Goal: Transaction & Acquisition: Purchase product/service

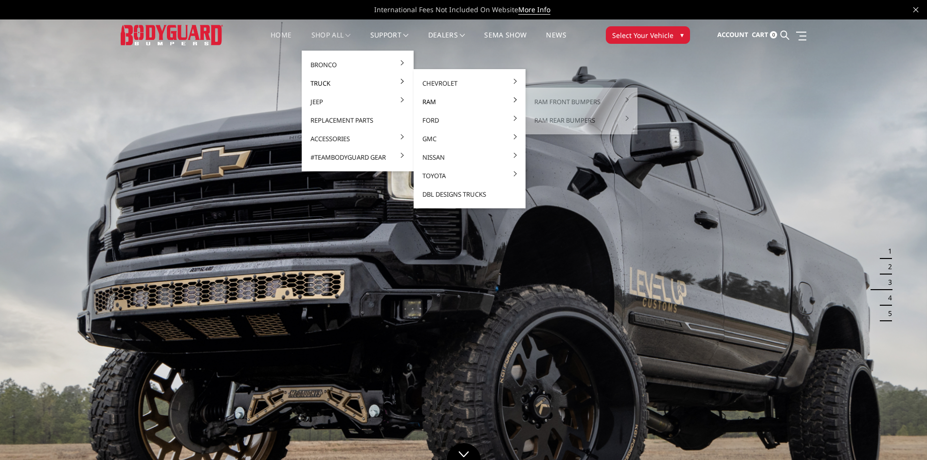
click at [432, 103] on link "Ram" at bounding box center [470, 101] width 104 height 18
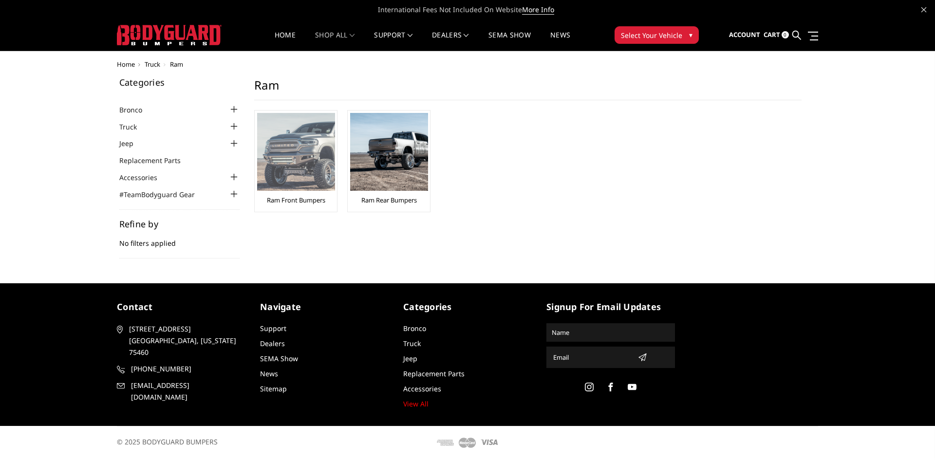
click at [290, 166] on img at bounding box center [296, 152] width 78 height 78
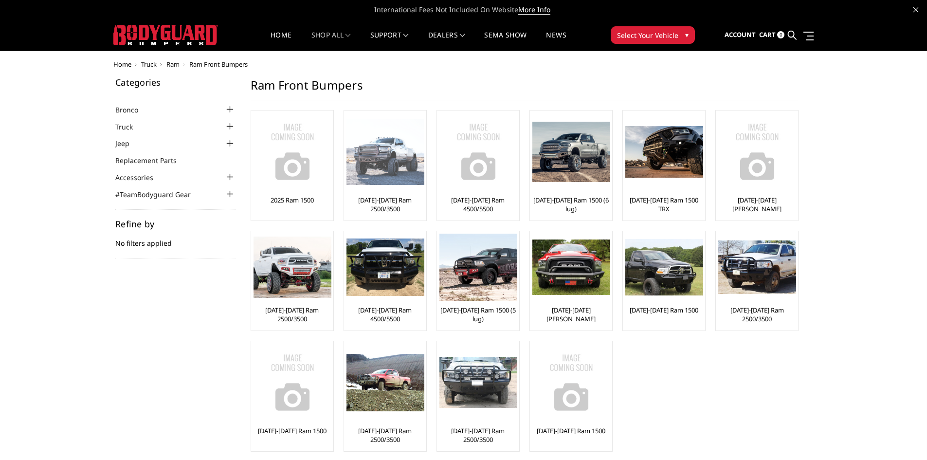
click at [383, 171] on img at bounding box center [386, 152] width 78 height 67
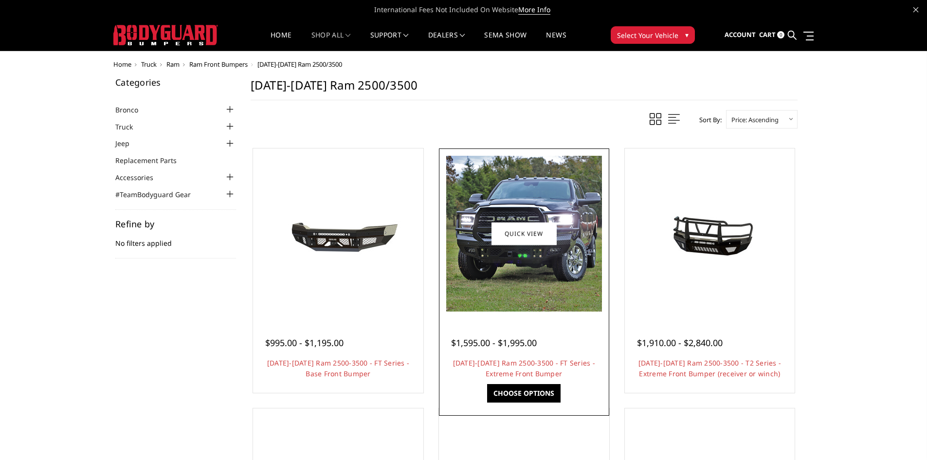
click at [547, 263] on img at bounding box center [524, 234] width 156 height 156
